Goal: Task Accomplishment & Management: Use online tool/utility

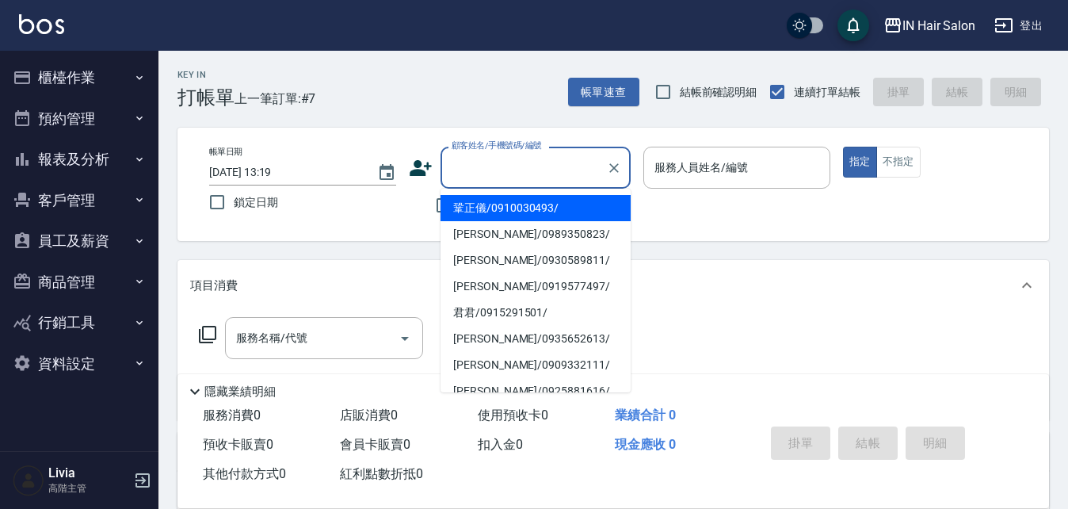
click at [473, 162] on input "顧客姓名/手機號碼/編號" at bounding box center [524, 168] width 152 height 28
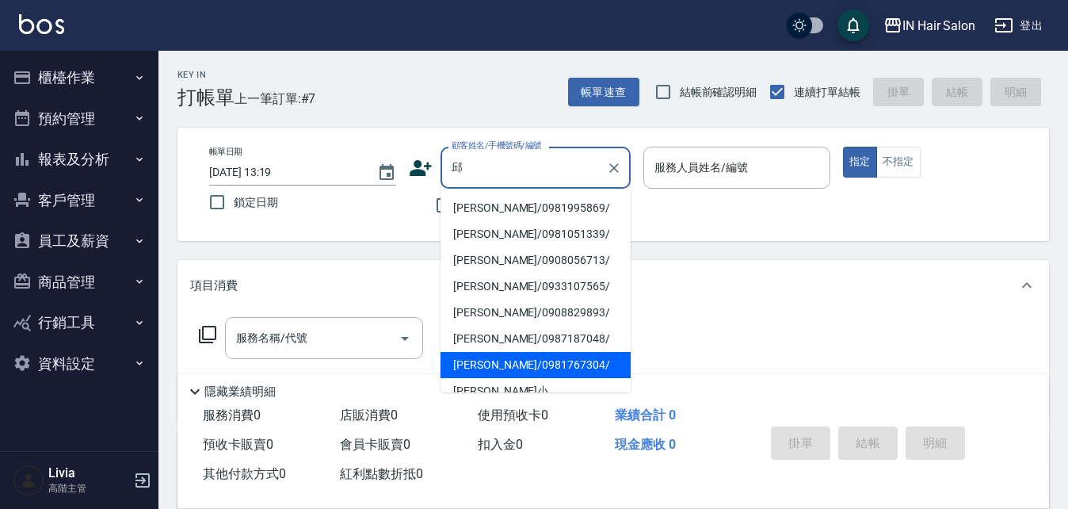
click at [471, 365] on li "[PERSON_NAME]/0981767304/" at bounding box center [536, 365] width 190 height 26
type input "[PERSON_NAME]/0981767304/"
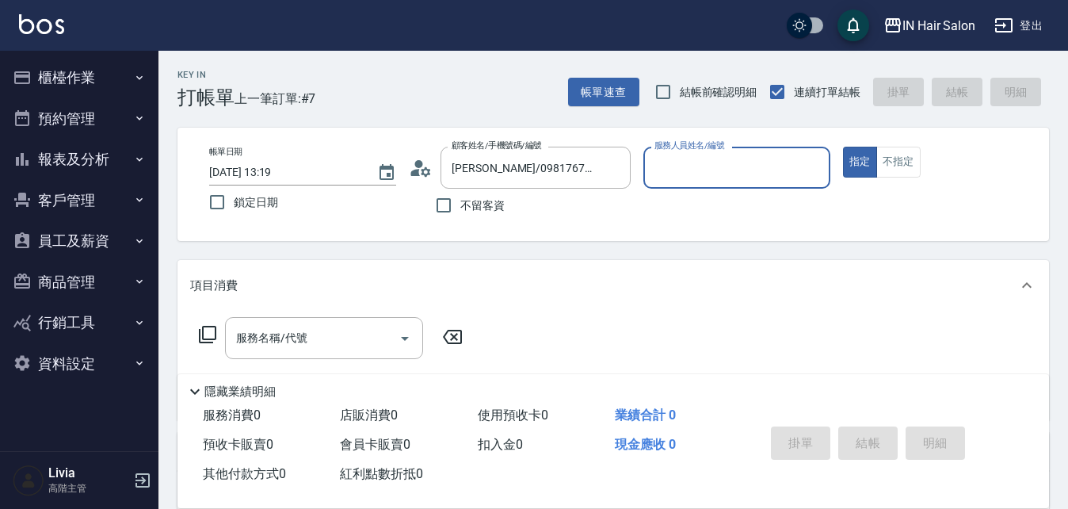
type input "6號設計師[PERSON_NAME]-6"
click at [211, 330] on icon at bounding box center [207, 334] width 19 height 19
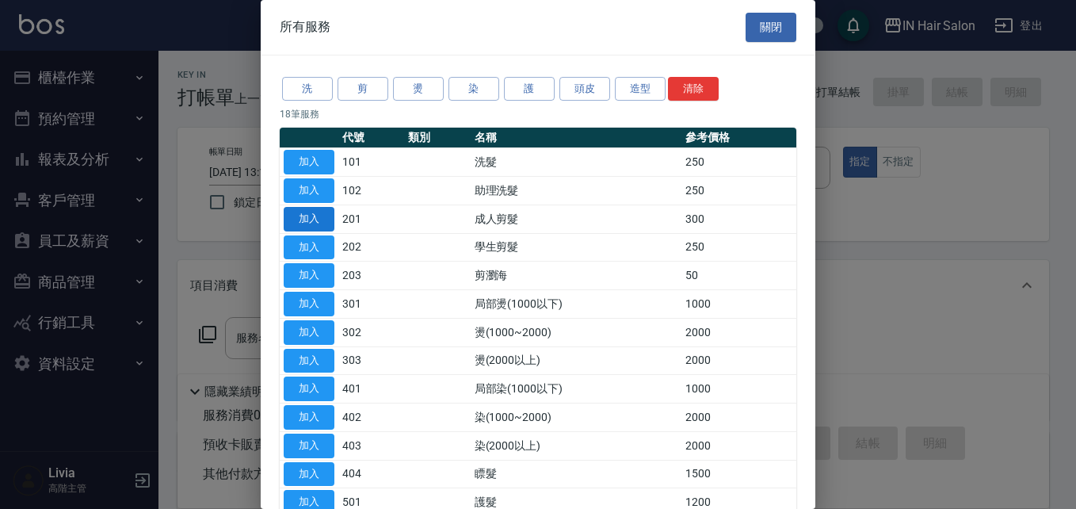
click at [318, 213] on button "加入" at bounding box center [309, 219] width 51 height 25
type input "成人剪髮(201)"
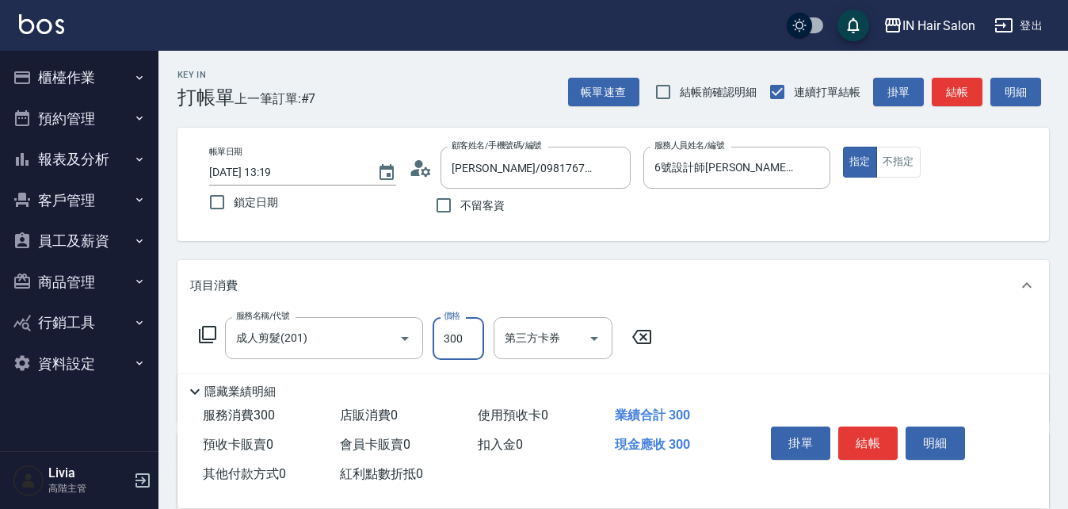
click at [454, 337] on input "300" at bounding box center [459, 338] width 52 height 43
type input "400"
click at [782, 333] on div "服務名稱/代號 成人剪髮(201) 服務名稱/代號 價格 400 價格 第三方卡券 第三方卡券" at bounding box center [614, 366] width 872 height 110
click at [867, 435] on button "結帳" at bounding box center [867, 442] width 59 height 33
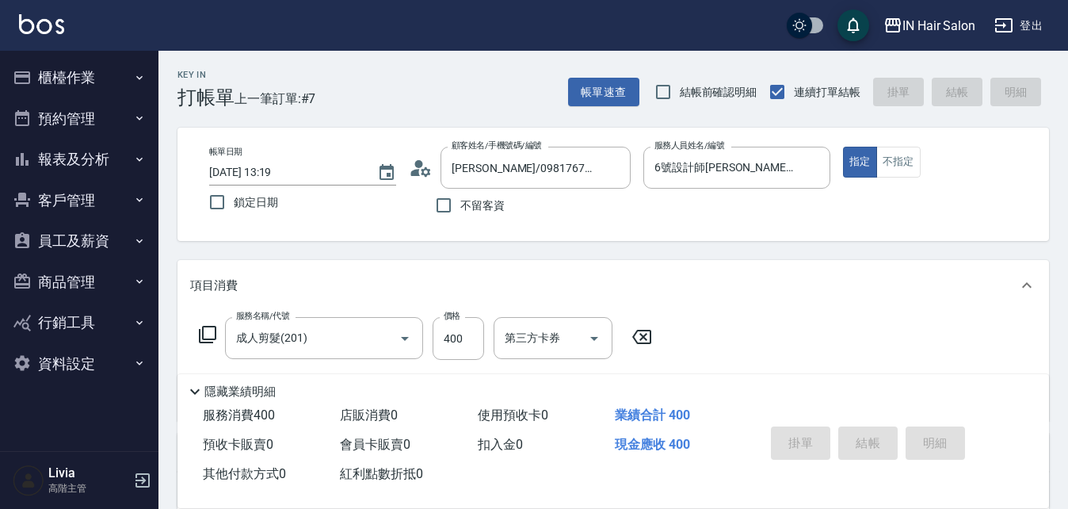
type input "[DATE] 15:24"
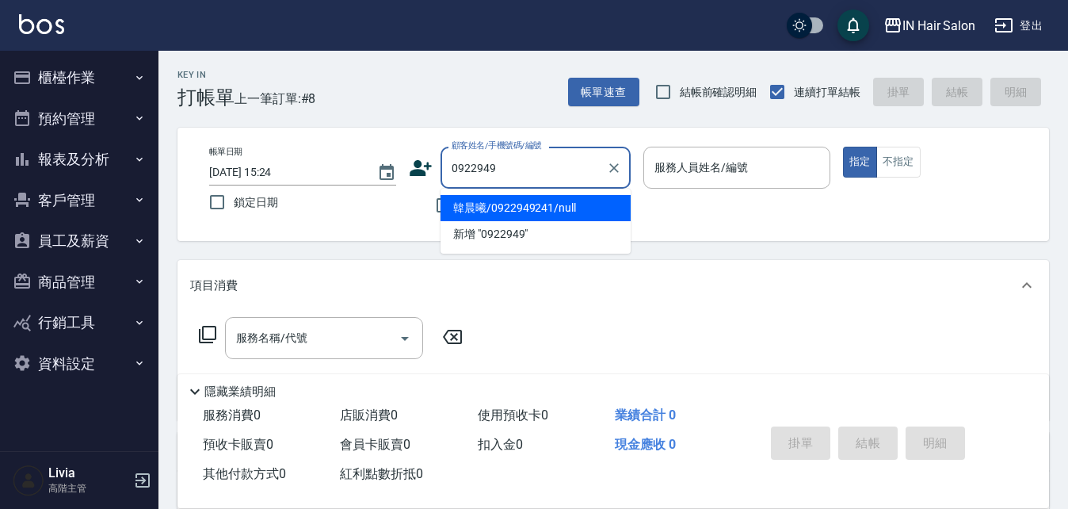
click at [508, 204] on li "韓晨曦/0922949241/null" at bounding box center [536, 208] width 190 height 26
type input "韓晨曦/0922949241/null"
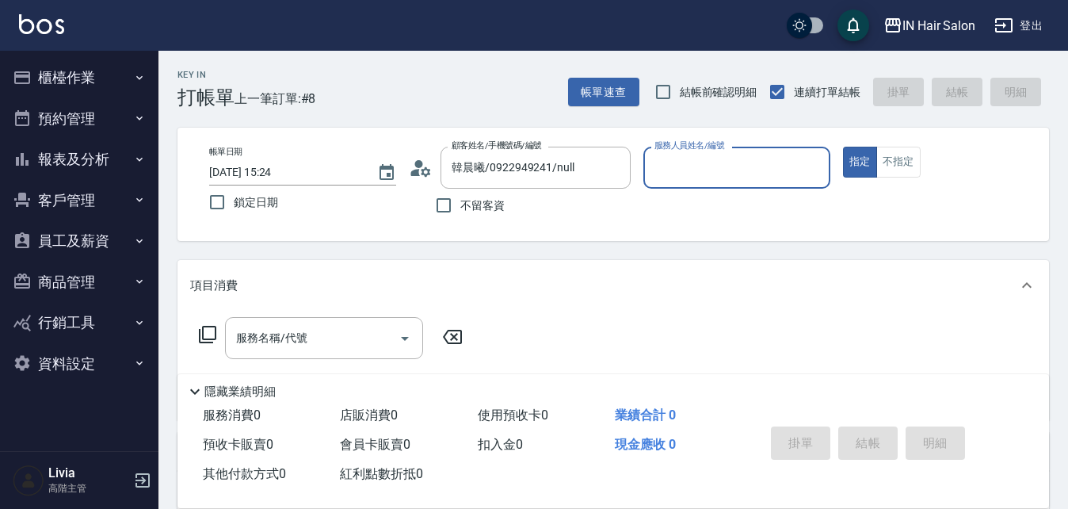
type input "6號設計師[PERSON_NAME]-6"
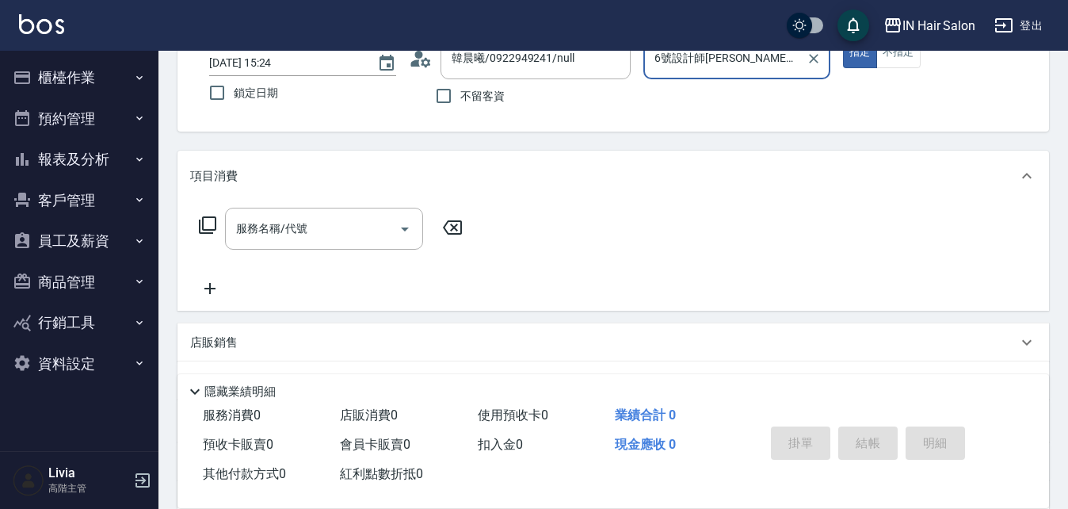
scroll to position [271, 0]
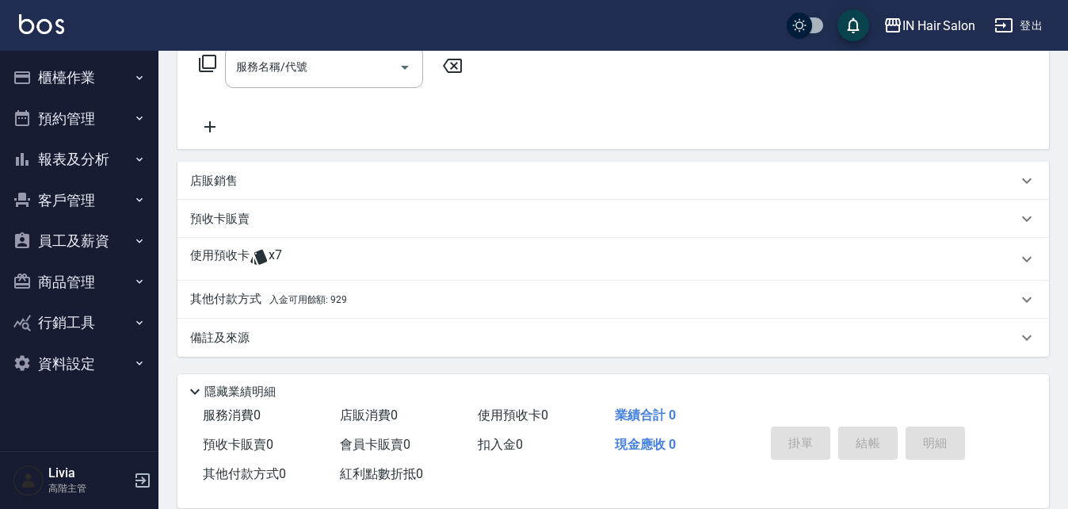
click at [230, 255] on p "使用預收卡" at bounding box center [219, 259] width 59 height 24
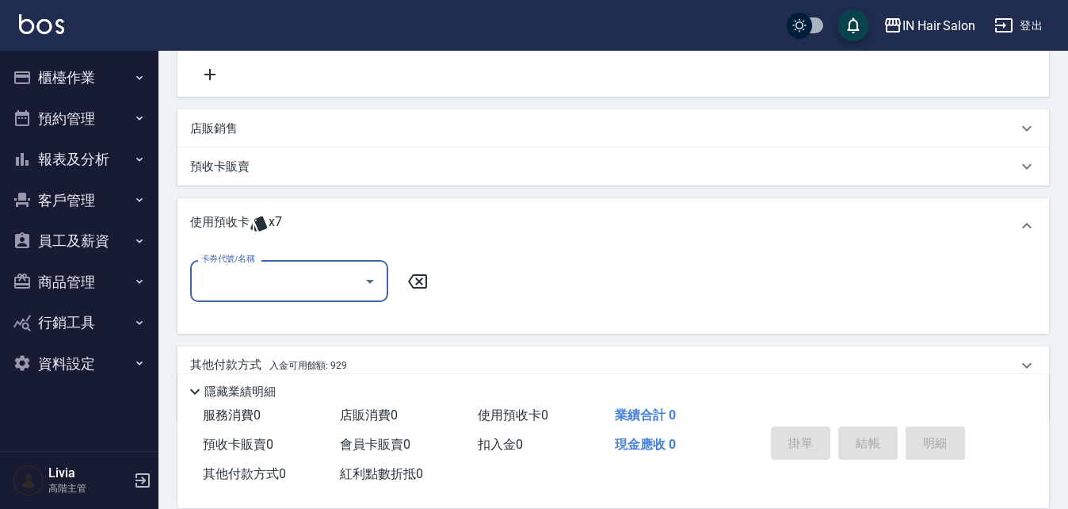
scroll to position [350, 0]
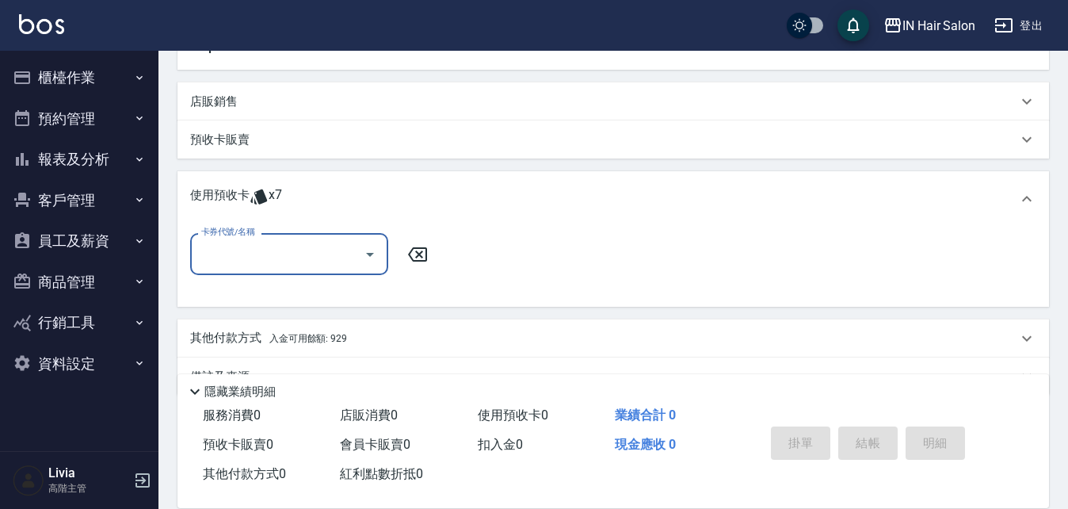
click at [259, 259] on input "卡券代號/名稱" at bounding box center [277, 254] width 160 height 28
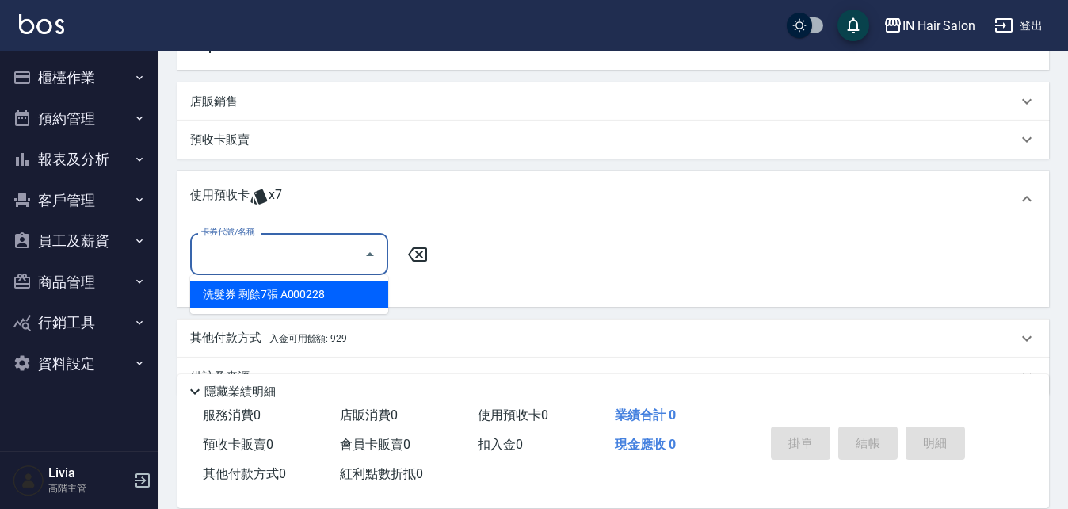
click at [246, 297] on div "洗髮券 剩餘7張 A000228" at bounding box center [289, 294] width 198 height 26
type input "洗髮券 A000228"
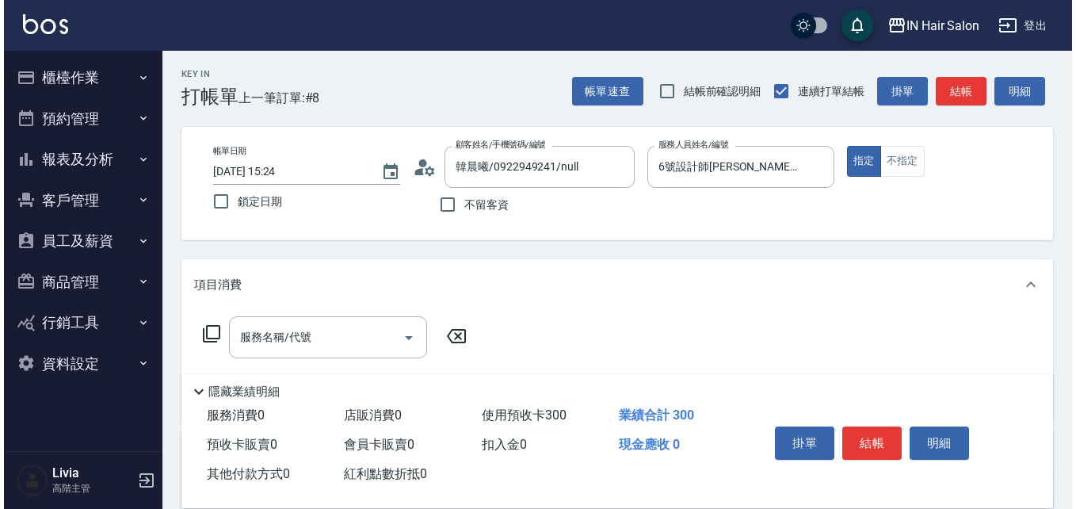
scroll to position [0, 0]
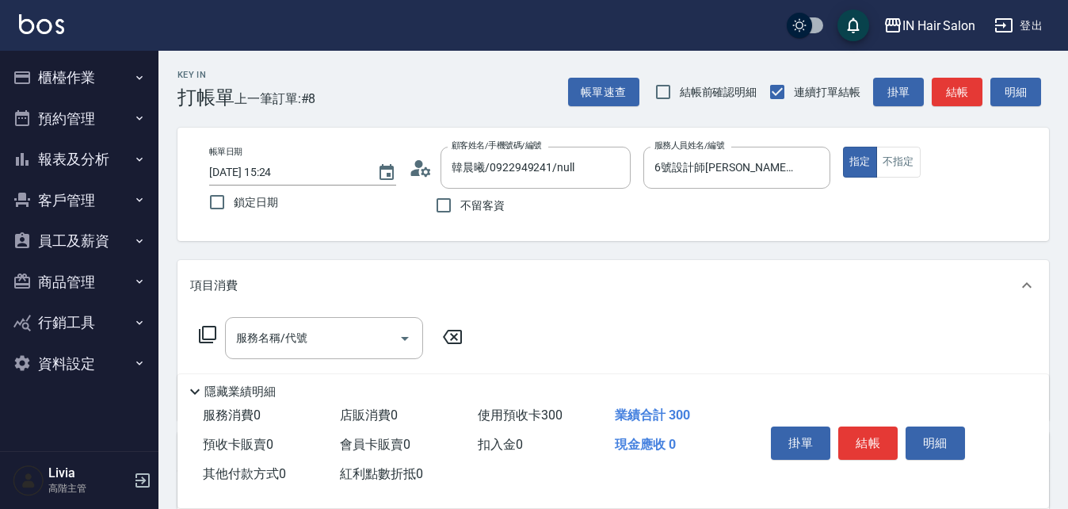
click at [869, 431] on button "結帳" at bounding box center [867, 442] width 59 height 33
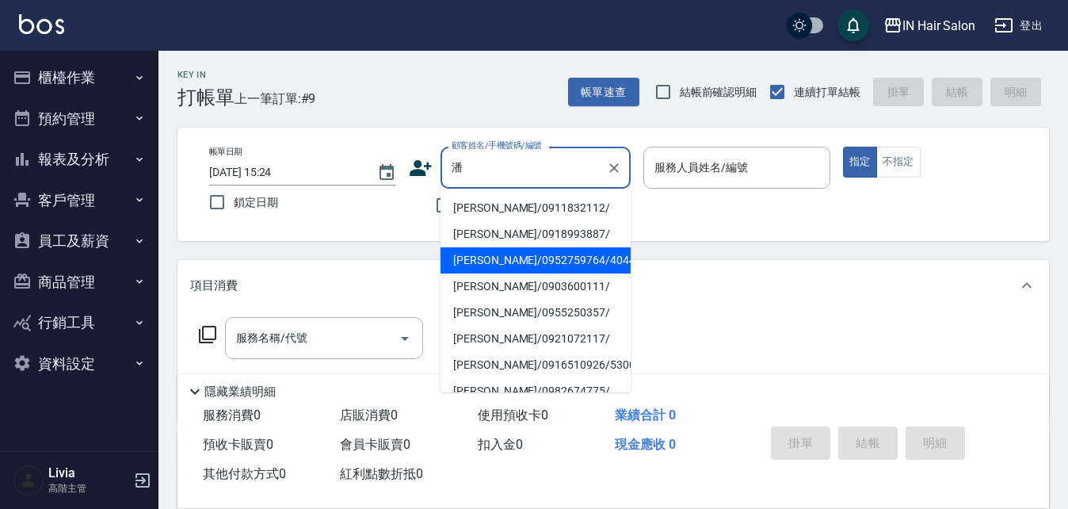
click at [473, 262] on li "[PERSON_NAME]/0952759764/404418" at bounding box center [536, 260] width 190 height 26
type input "[PERSON_NAME]/0952759764/404418"
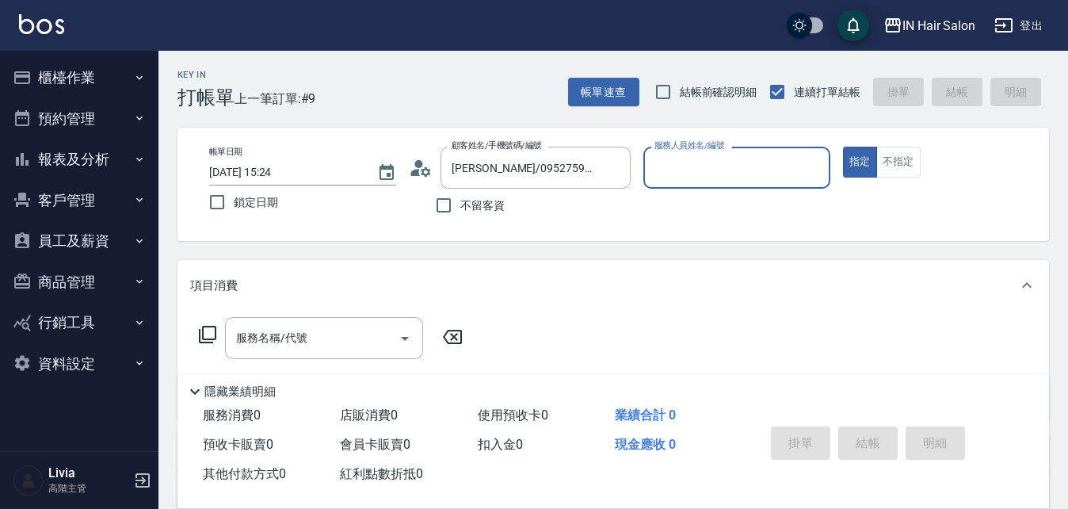
type input "8號店長Livia-8"
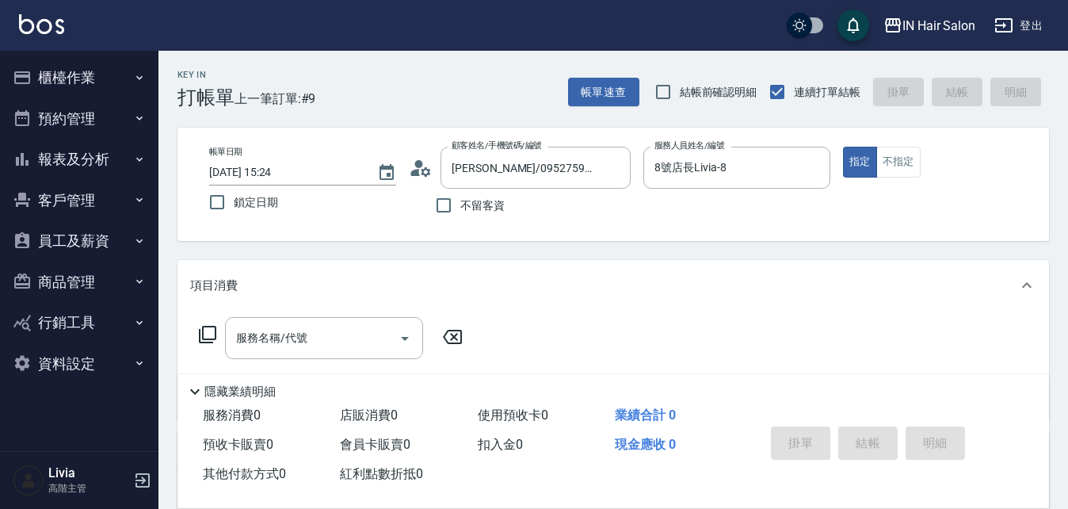
click at [208, 332] on icon at bounding box center [207, 334] width 19 height 19
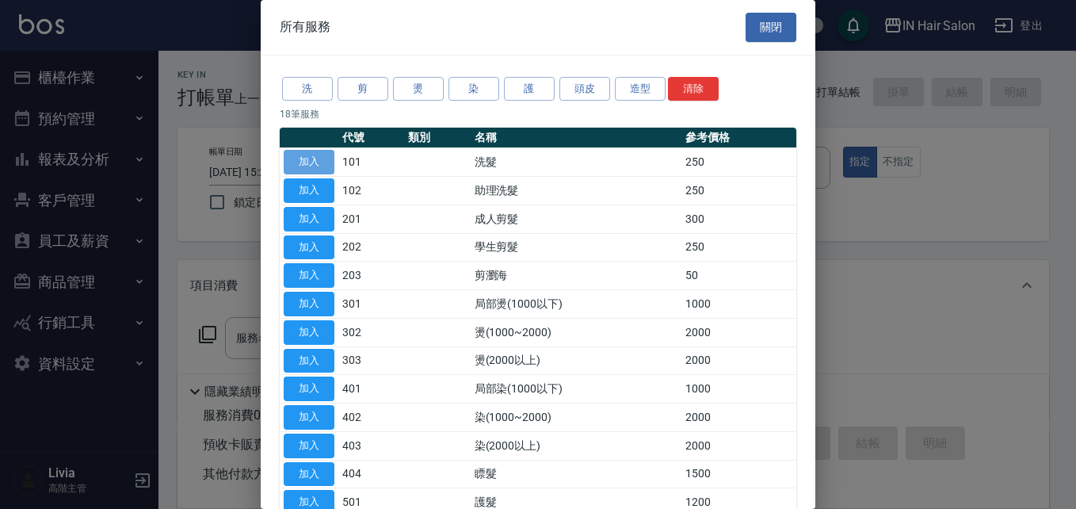
click at [307, 159] on button "加入" at bounding box center [309, 162] width 51 height 25
type input "洗髮(101)"
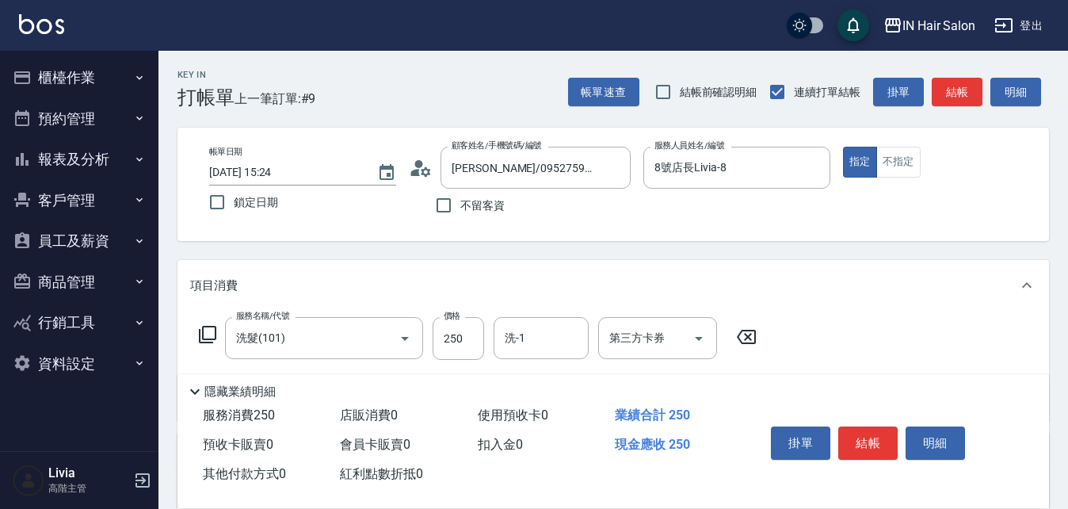
click at [209, 329] on icon at bounding box center [207, 334] width 19 height 19
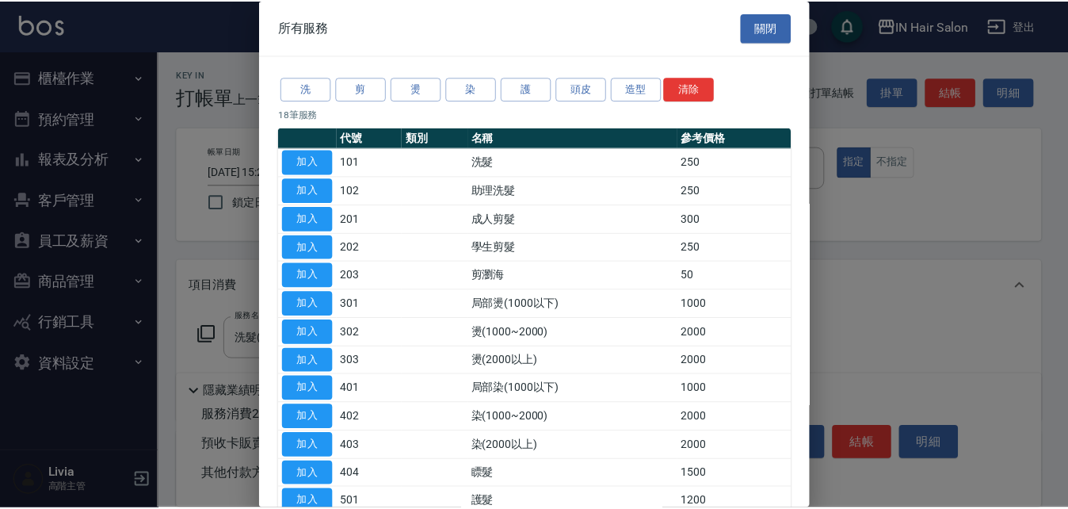
scroll to position [237, 0]
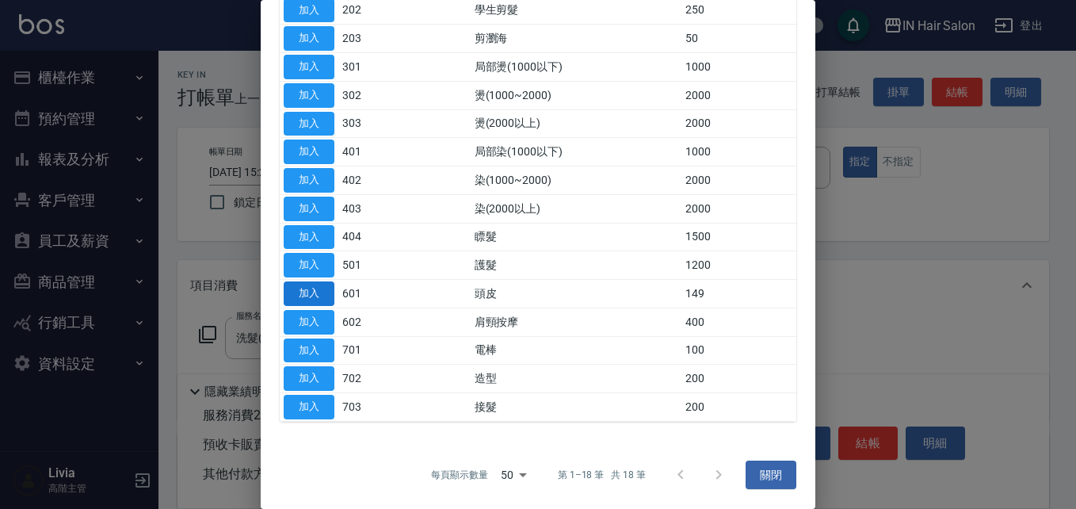
click at [326, 291] on button "加入" at bounding box center [309, 293] width 51 height 25
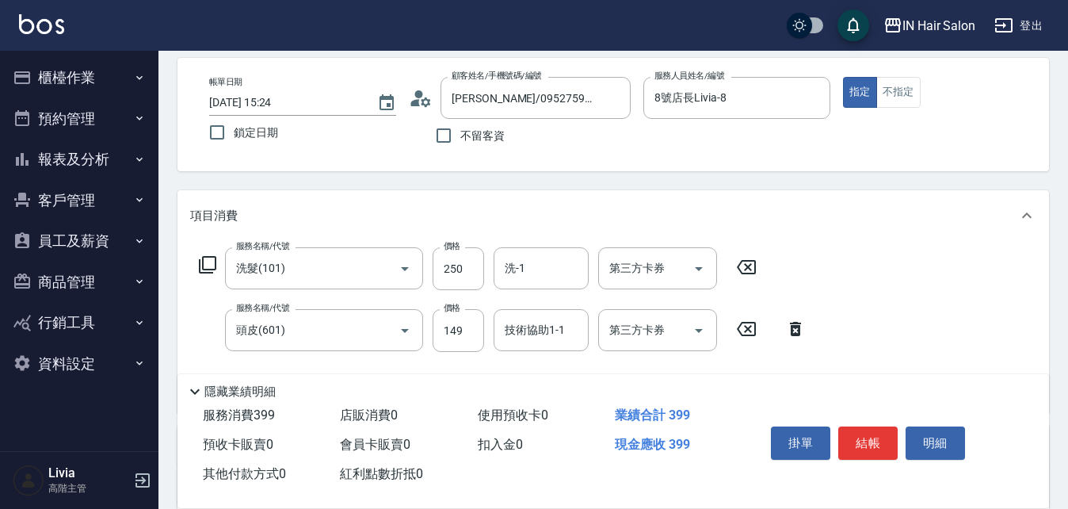
scroll to position [158, 0]
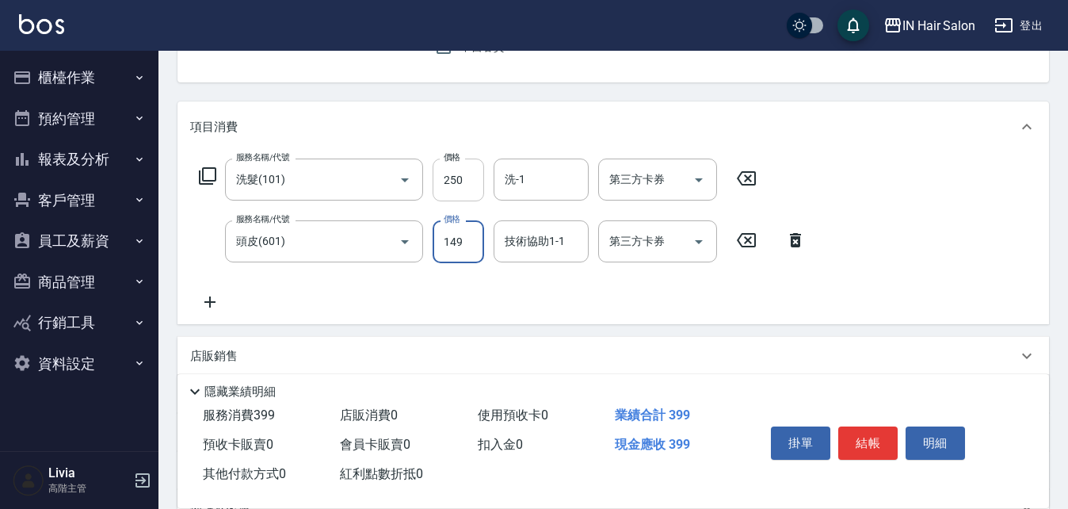
drag, startPoint x: 454, startPoint y: 181, endPoint x: 464, endPoint y: 181, distance: 10.3
click at [455, 181] on input "250" at bounding box center [459, 179] width 52 height 43
click at [464, 181] on input "250" at bounding box center [459, 179] width 52 height 43
type input "300"
click at [400, 279] on div "服務名稱/代號 洗髮(101) 服務名稱/代號 價格 300 價格 洗-1 洗-1 第三方卡券 第三方卡券 服務名稱/代號 頭皮(601) 服務名稱/代號 價…" at bounding box center [502, 234] width 625 height 153
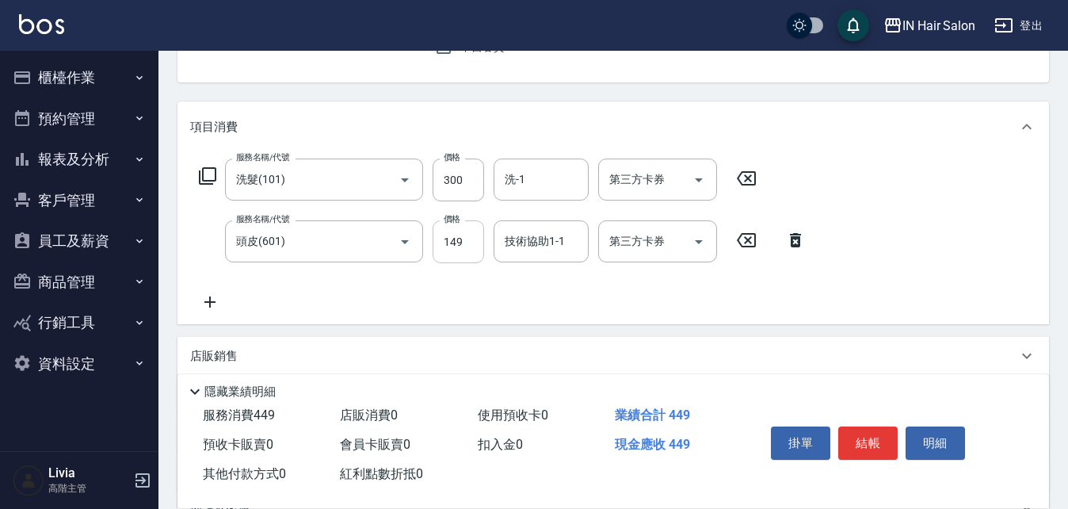
click at [463, 233] on input "149" at bounding box center [459, 241] width 52 height 43
type input "100"
click at [362, 280] on div "服務名稱/代號 洗髮(101) 服務名稱/代號 價格 300 價格 洗-1 洗-1 第三方卡券 第三方卡券 服務名稱/代號 頭皮(601) 服務名稱/代號 價…" at bounding box center [502, 234] width 625 height 153
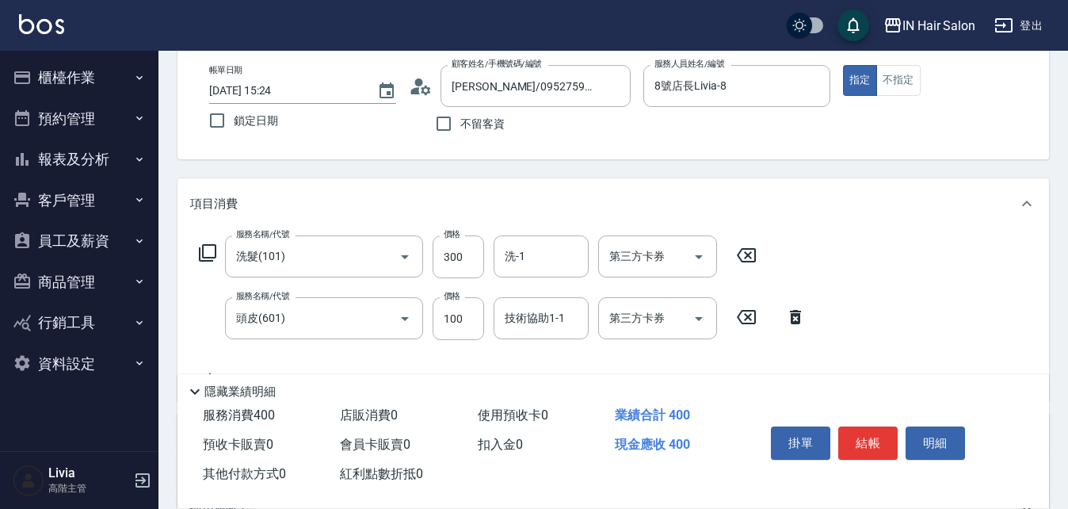
scroll to position [0, 0]
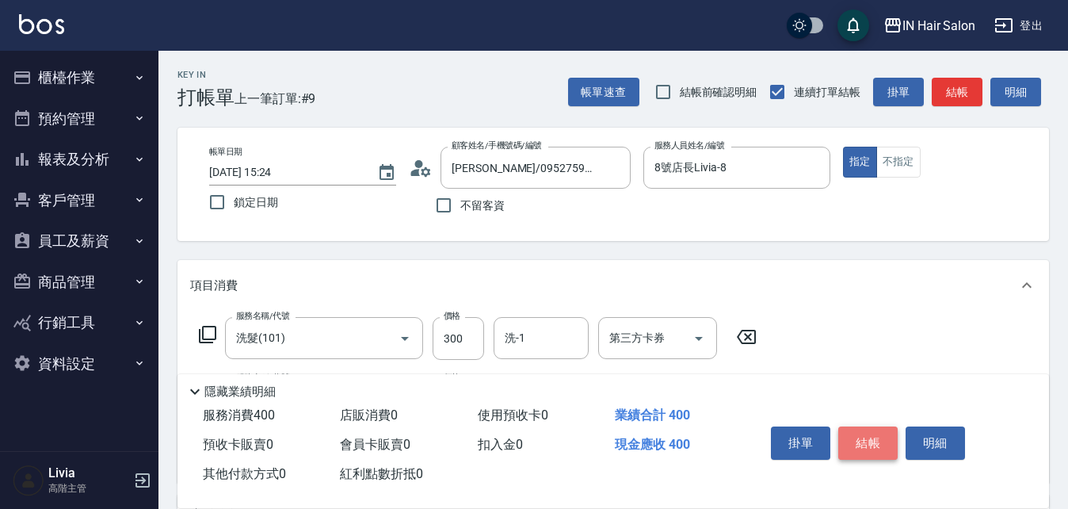
click at [876, 434] on button "結帳" at bounding box center [867, 442] width 59 height 33
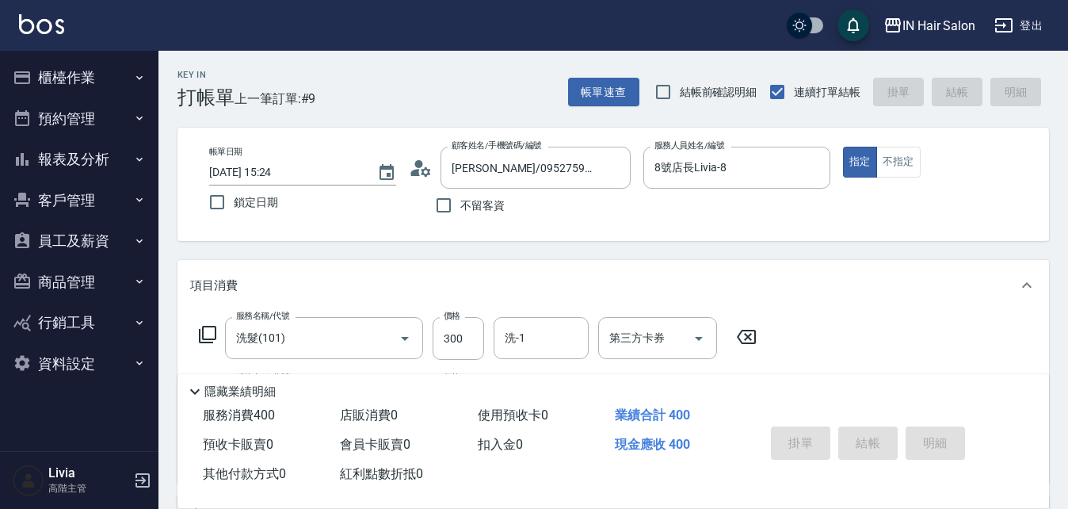
type input "[DATE] 15:25"
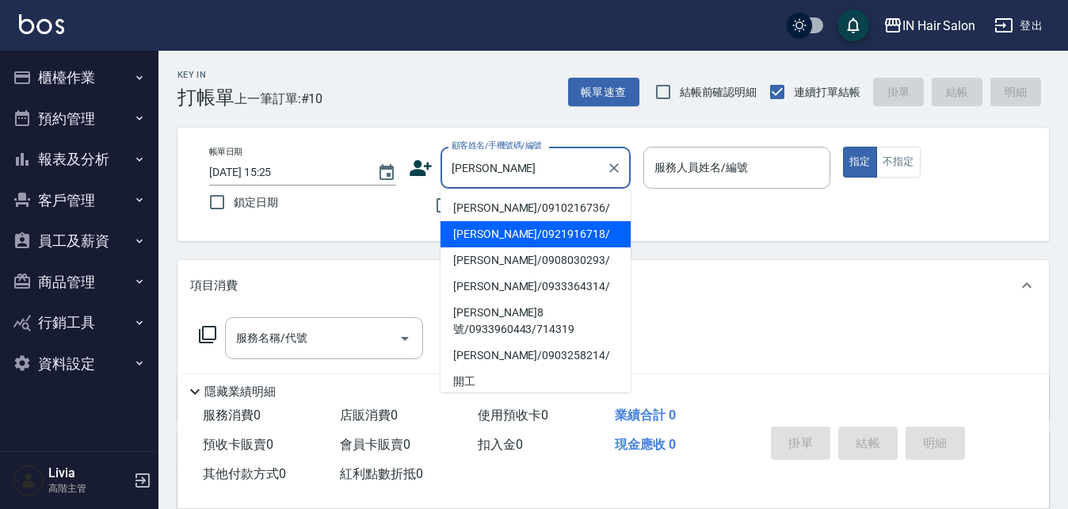
click at [490, 231] on li "[PERSON_NAME]/0921916718/" at bounding box center [536, 234] width 190 height 26
type input "[PERSON_NAME]/0921916718/"
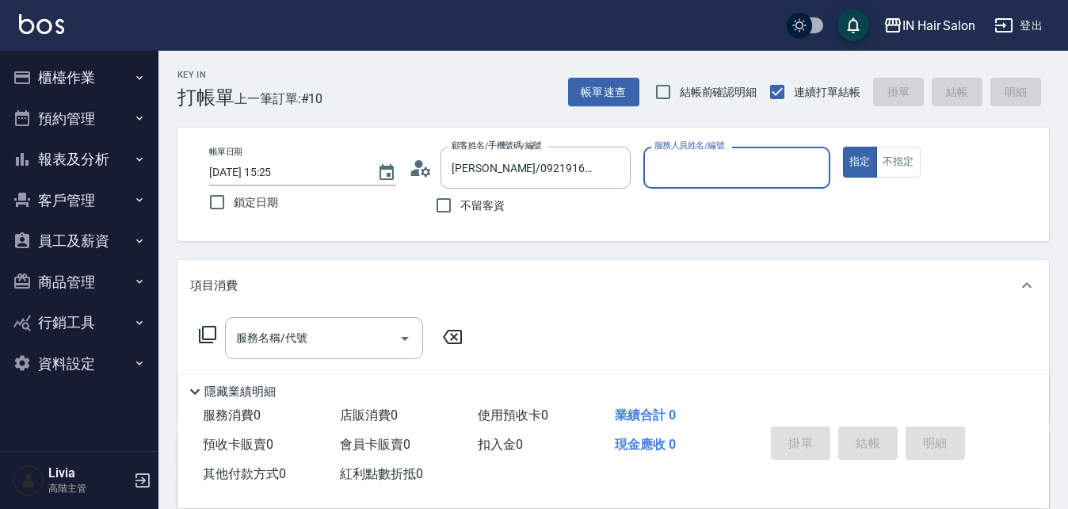
type input "7號設計師[PERSON_NAME]-7"
click at [210, 331] on icon at bounding box center [207, 334] width 19 height 19
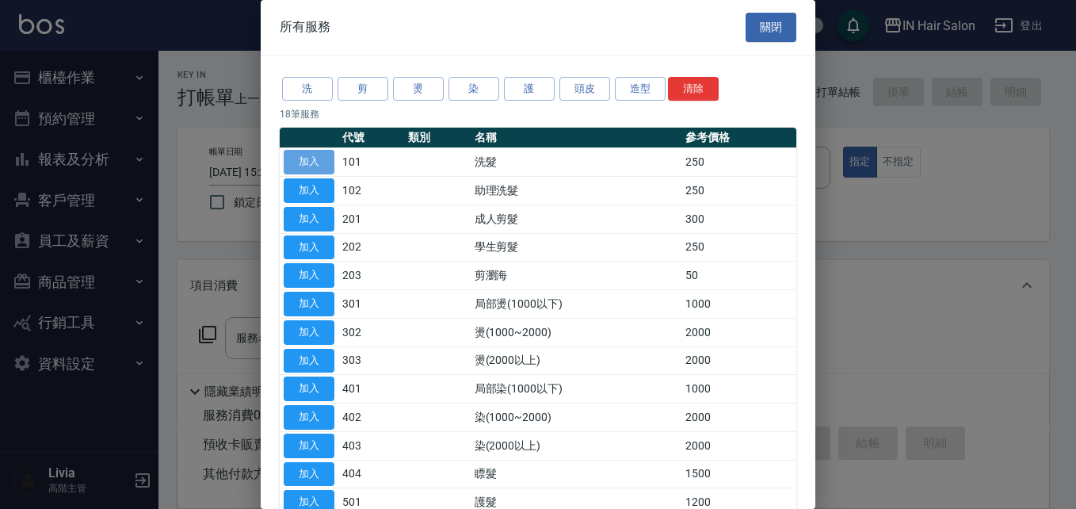
click at [312, 161] on button "加入" at bounding box center [309, 162] width 51 height 25
type input "洗髮(101)"
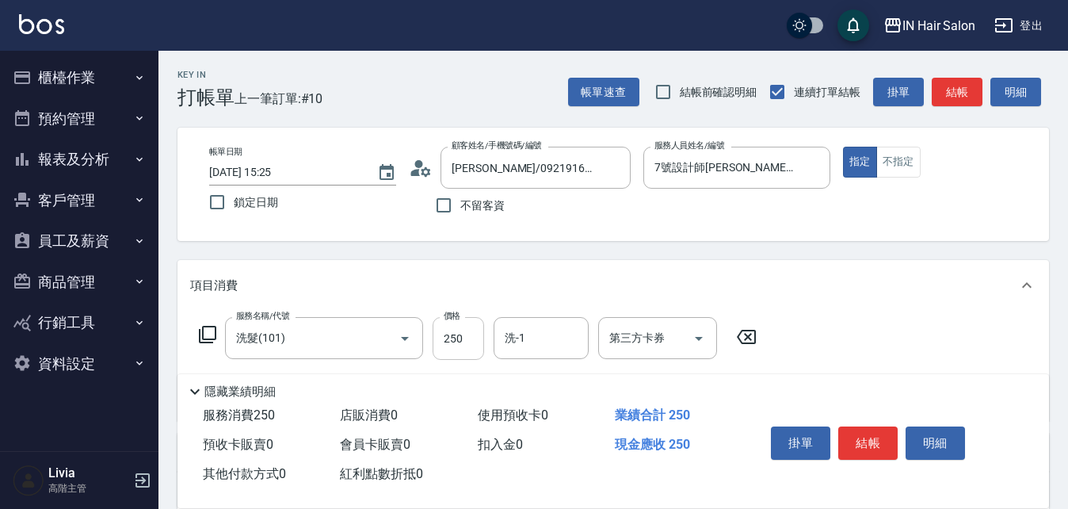
click at [457, 337] on input "250" at bounding box center [459, 338] width 52 height 43
type input "300"
click at [871, 317] on div "服務名稱/代號 洗髮(101) 服務名稱/代號 價格 300 價格 洗-1 洗-1 第三方卡券 第三方卡券" at bounding box center [614, 366] width 872 height 110
click at [869, 436] on button "結帳" at bounding box center [867, 442] width 59 height 33
